Goal: Complete application form

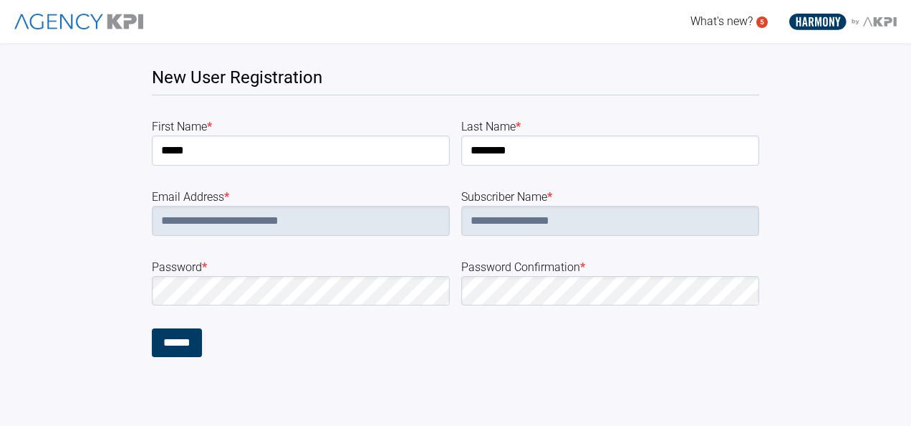
click at [355, 315] on form "**********" at bounding box center [456, 237] width 608 height 239
click at [202, 335] on input "******" at bounding box center [177, 342] width 50 height 29
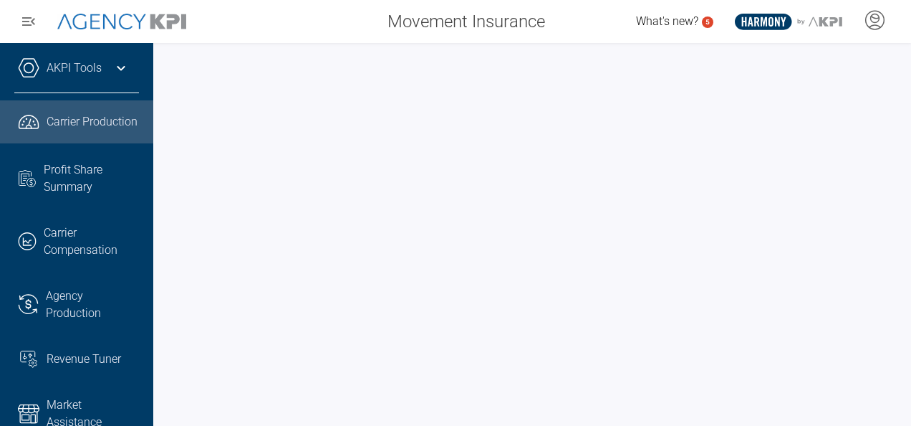
drag, startPoint x: 73, startPoint y: 82, endPoint x: 85, endPoint y: 80, distance: 12.5
click at [73, 77] on link "AKPI Tools" at bounding box center [74, 67] width 55 height 17
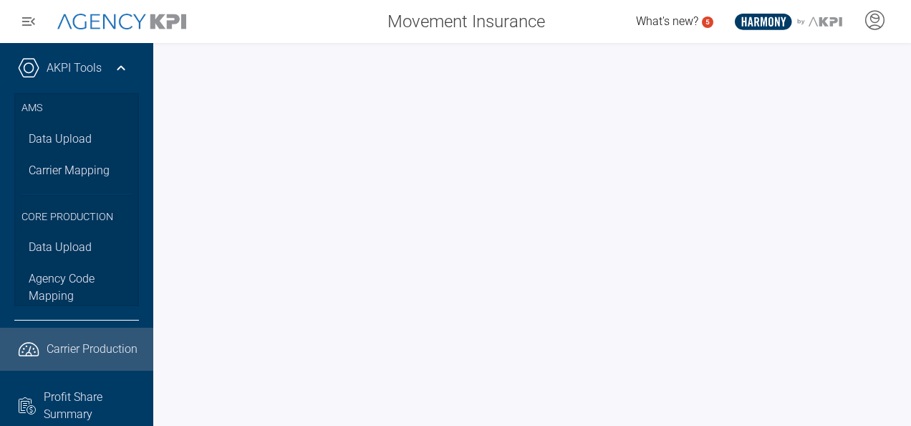
click at [328, 21] on div "Movement Insurance" at bounding box center [378, 21] width 355 height 29
click at [20, 20] on icon "button" at bounding box center [28, 21] width 17 height 17
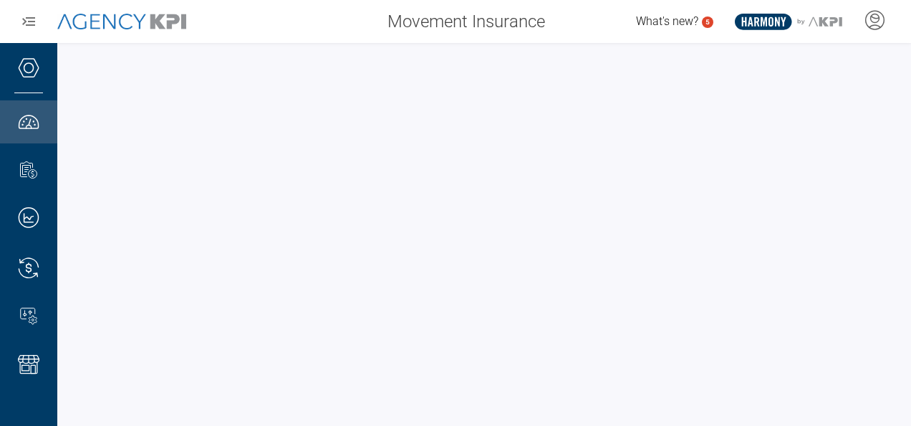
click at [691, 19] on span "What's new?" at bounding box center [667, 21] width 62 height 14
click at [879, 20] on icon at bounding box center [875, 18] width 9 height 9
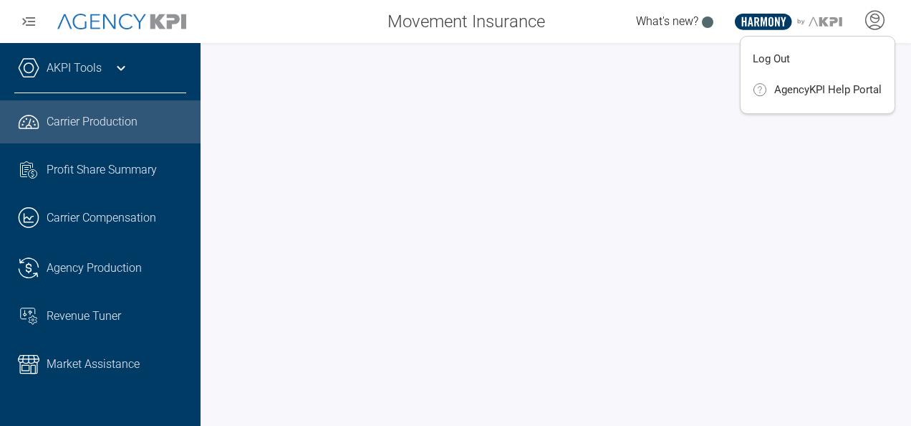
click at [34, 74] on icon at bounding box center [28, 67] width 21 height 21
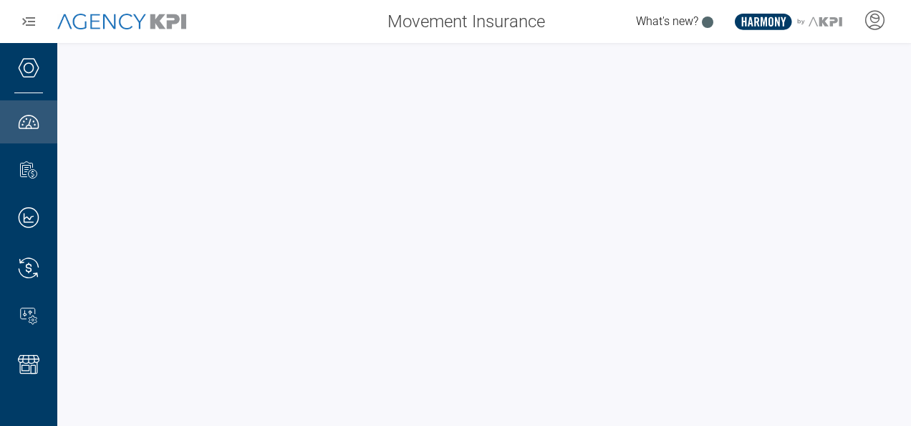
click at [97, 13] on div at bounding box center [122, 21] width 158 height 29
click at [30, 20] on icon "button" at bounding box center [28, 21] width 17 height 17
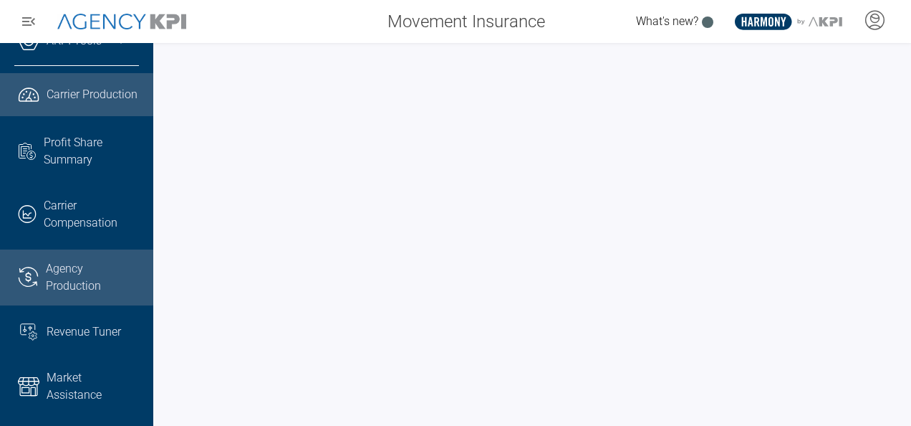
scroll to position [63, 0]
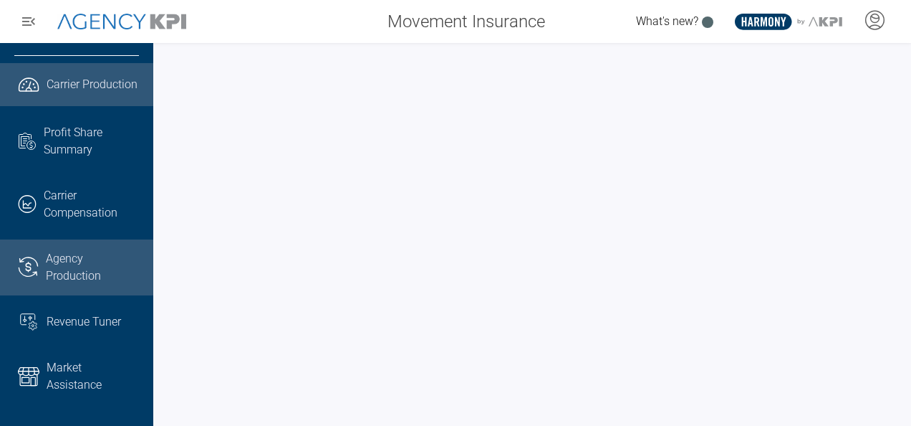
click at [68, 278] on span "Agency Production" at bounding box center [92, 267] width 93 height 34
